Goal: Information Seeking & Learning: Find specific fact

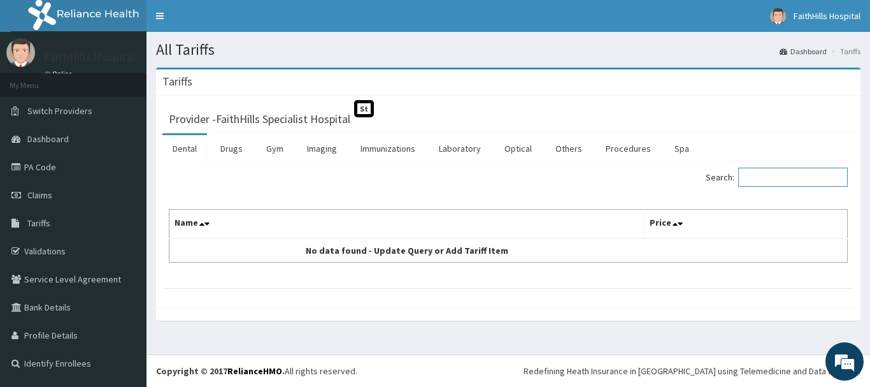
drag, startPoint x: 776, startPoint y: 178, endPoint x: 762, endPoint y: 152, distance: 30.2
click at [776, 178] on input "Search:" at bounding box center [793, 177] width 110 height 19
type input "levo"
click at [232, 152] on link "Drugs" at bounding box center [231, 148] width 43 height 27
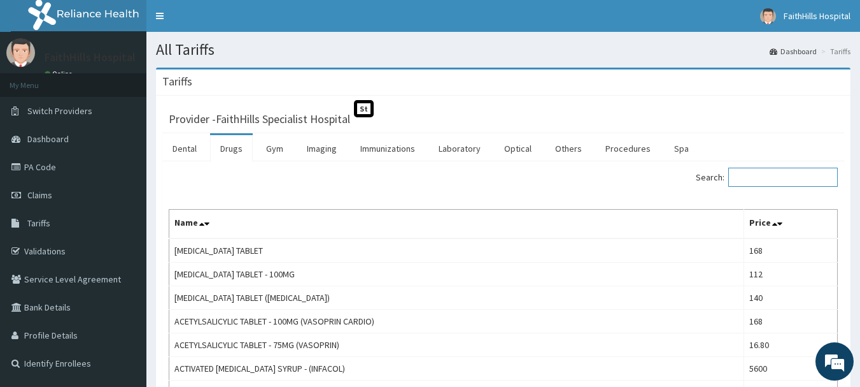
click at [750, 178] on input "Search:" at bounding box center [784, 177] width 110 height 19
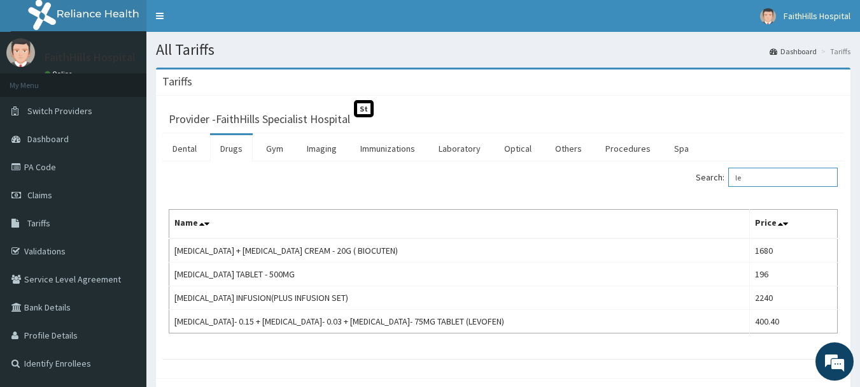
type input "l"
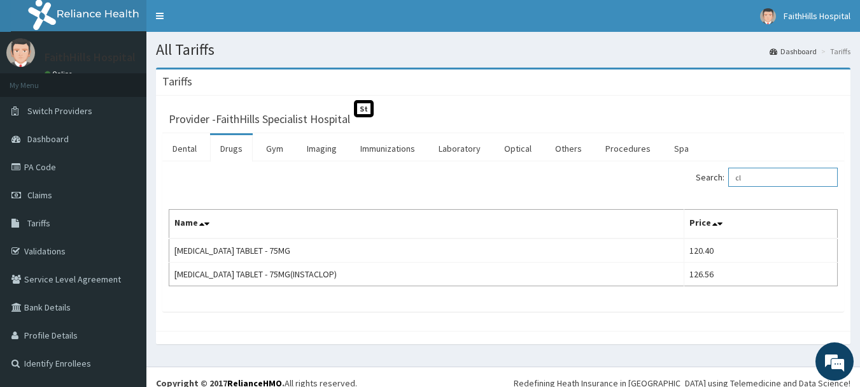
type input "c"
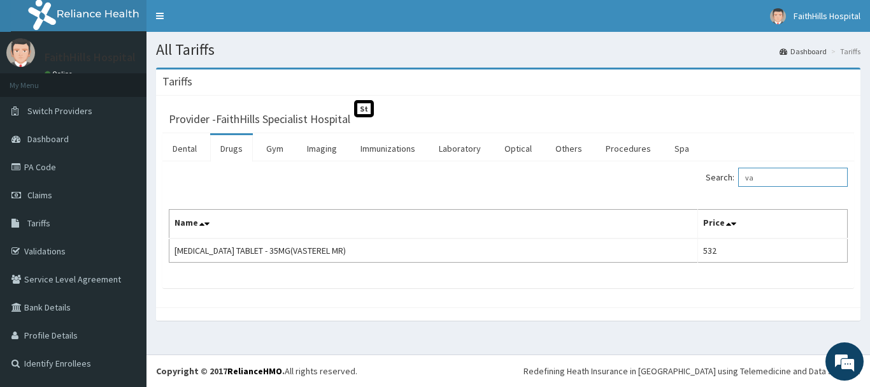
type input "v"
type input "d"
